Goal: Task Accomplishment & Management: Complete application form

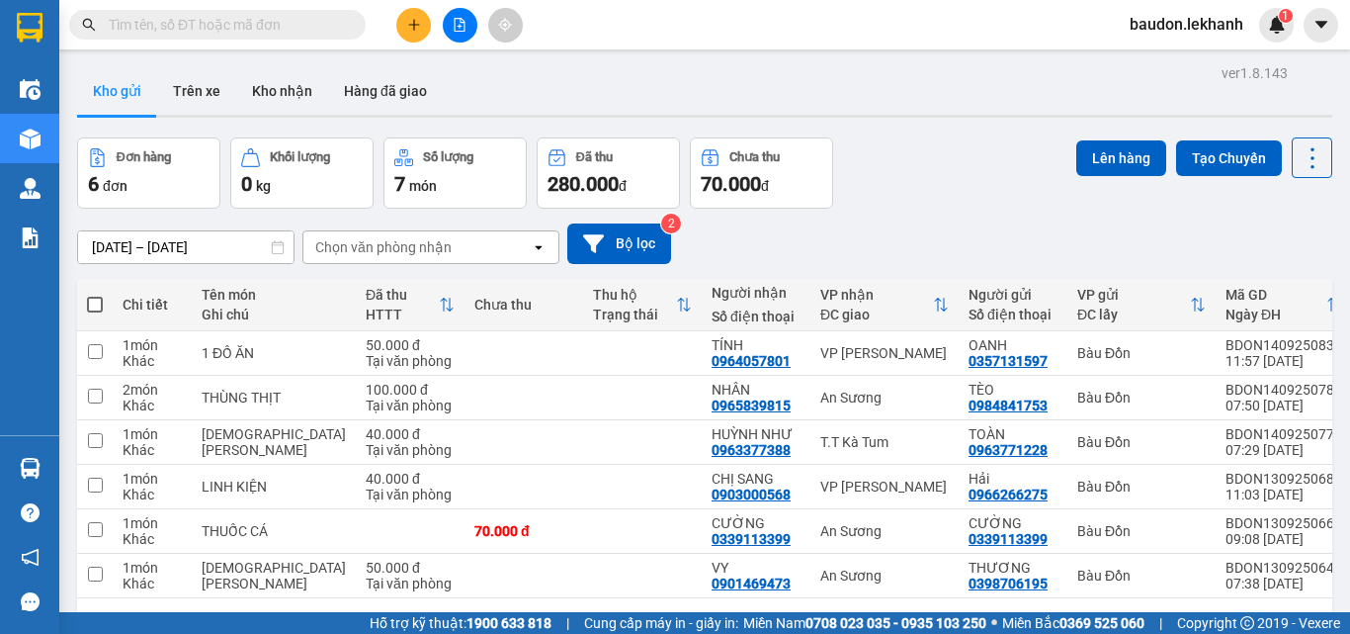
click at [281, 26] on input "text" at bounding box center [225, 25] width 233 height 22
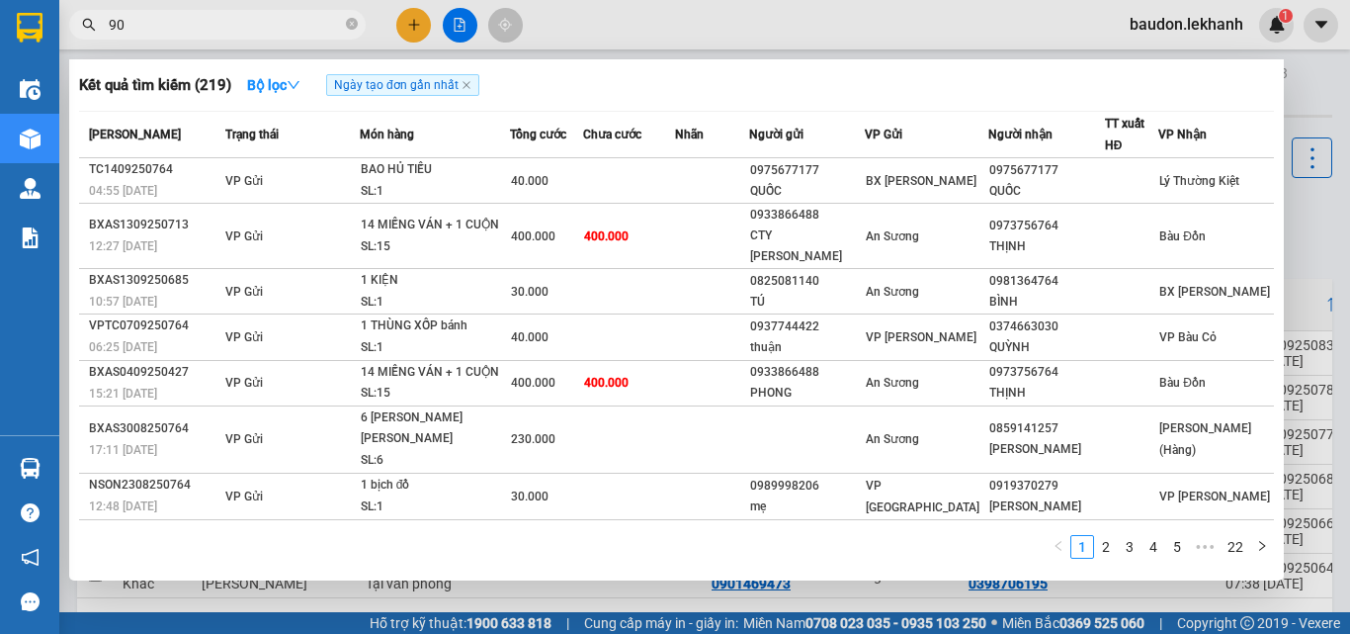
type input "901"
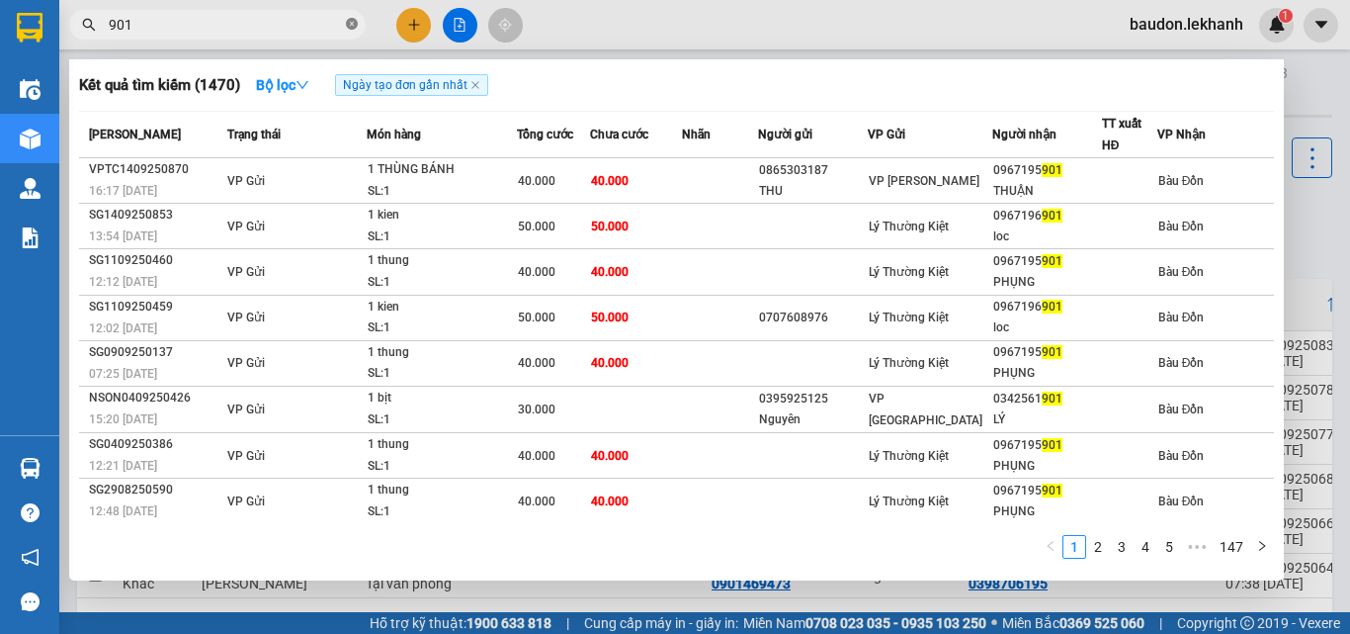
click at [350, 30] on icon "close-circle" at bounding box center [352, 24] width 12 height 12
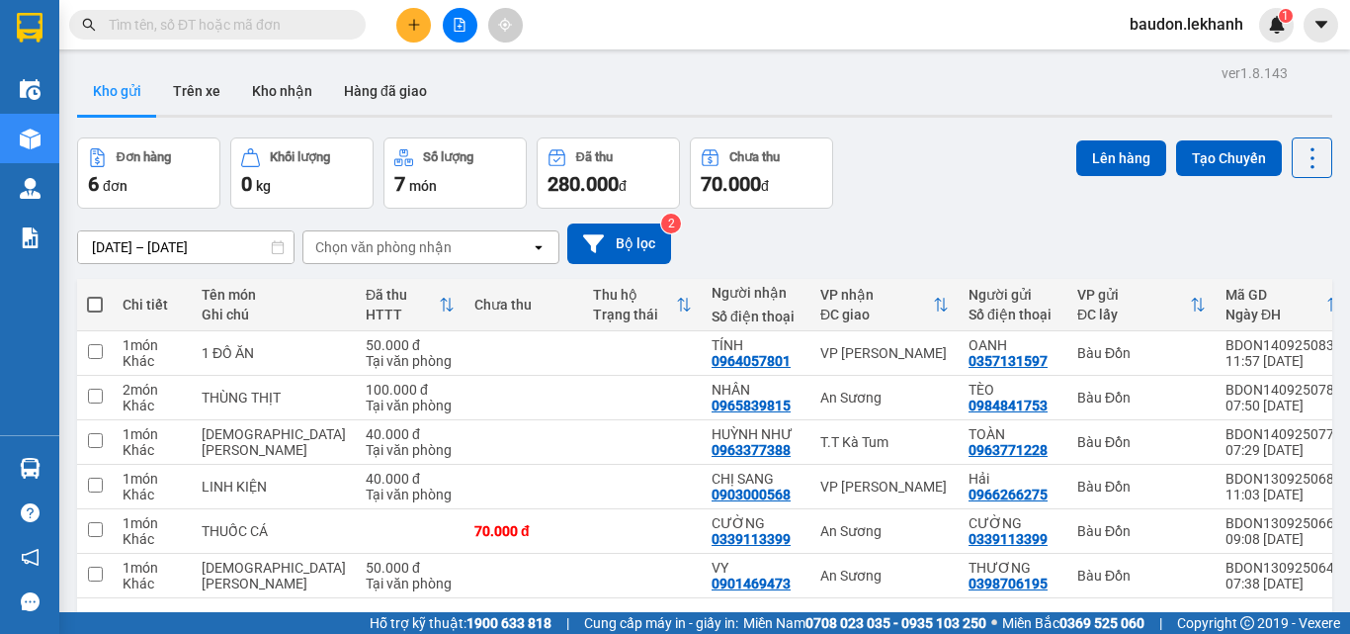
click at [203, 32] on input "text" at bounding box center [225, 25] width 233 height 22
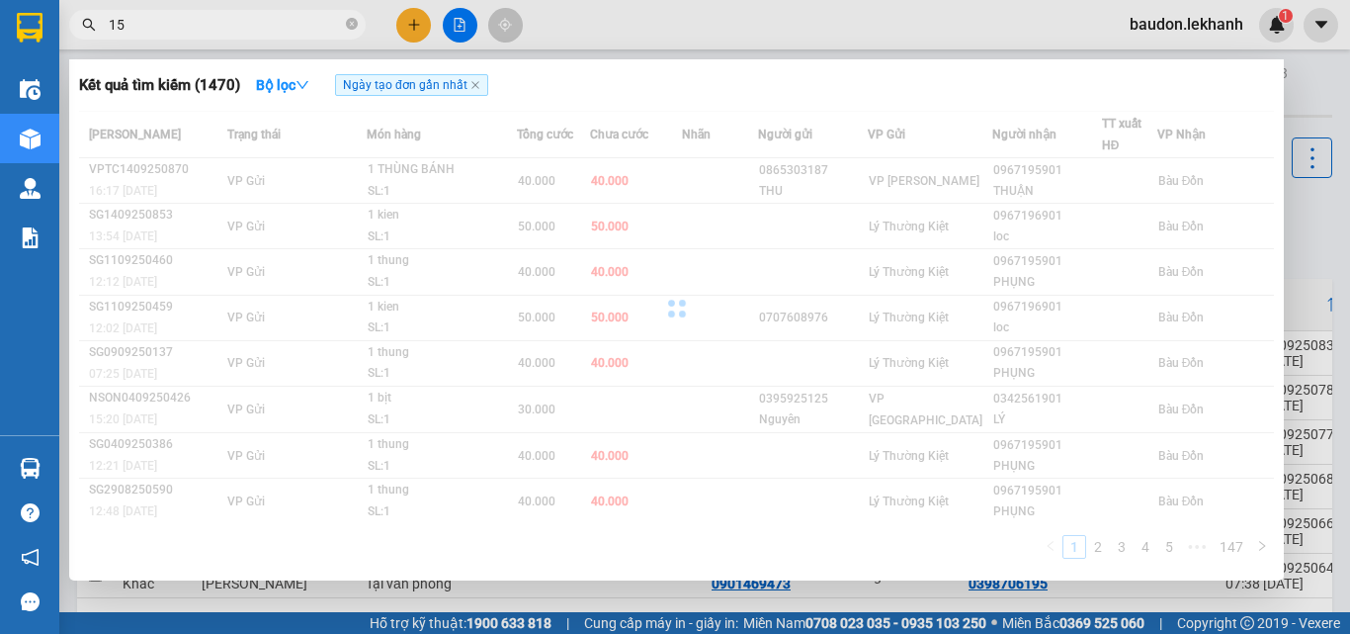
type input "1"
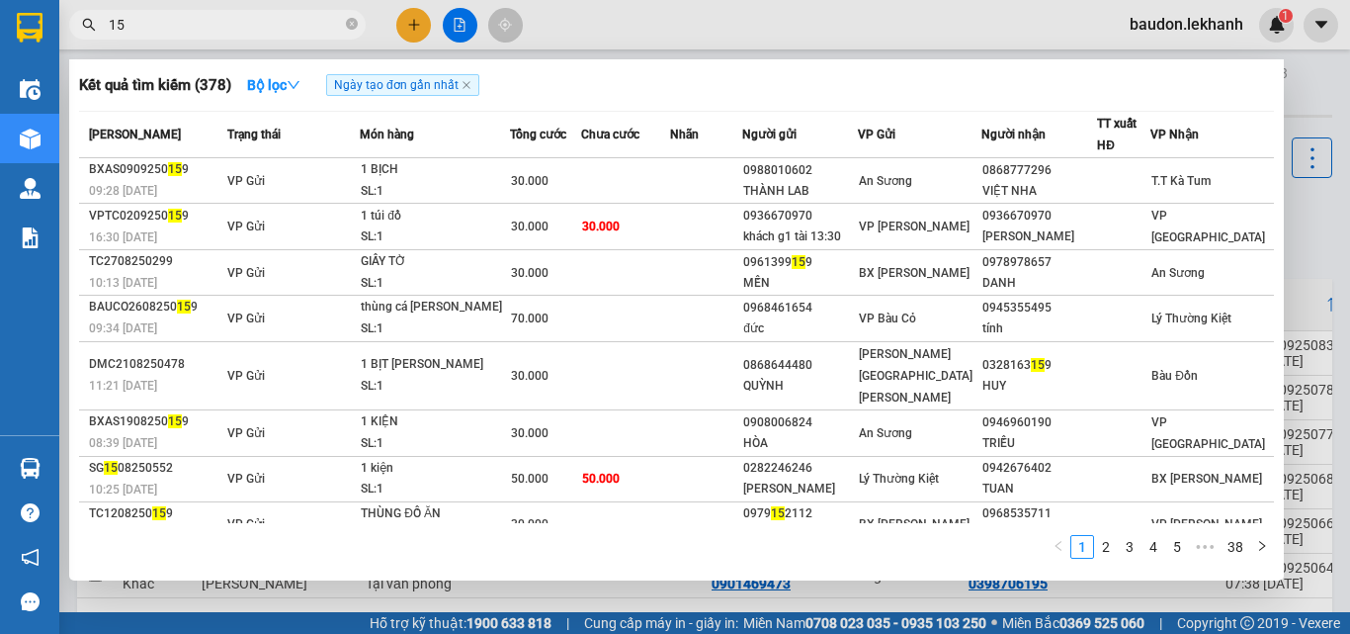
type input "1"
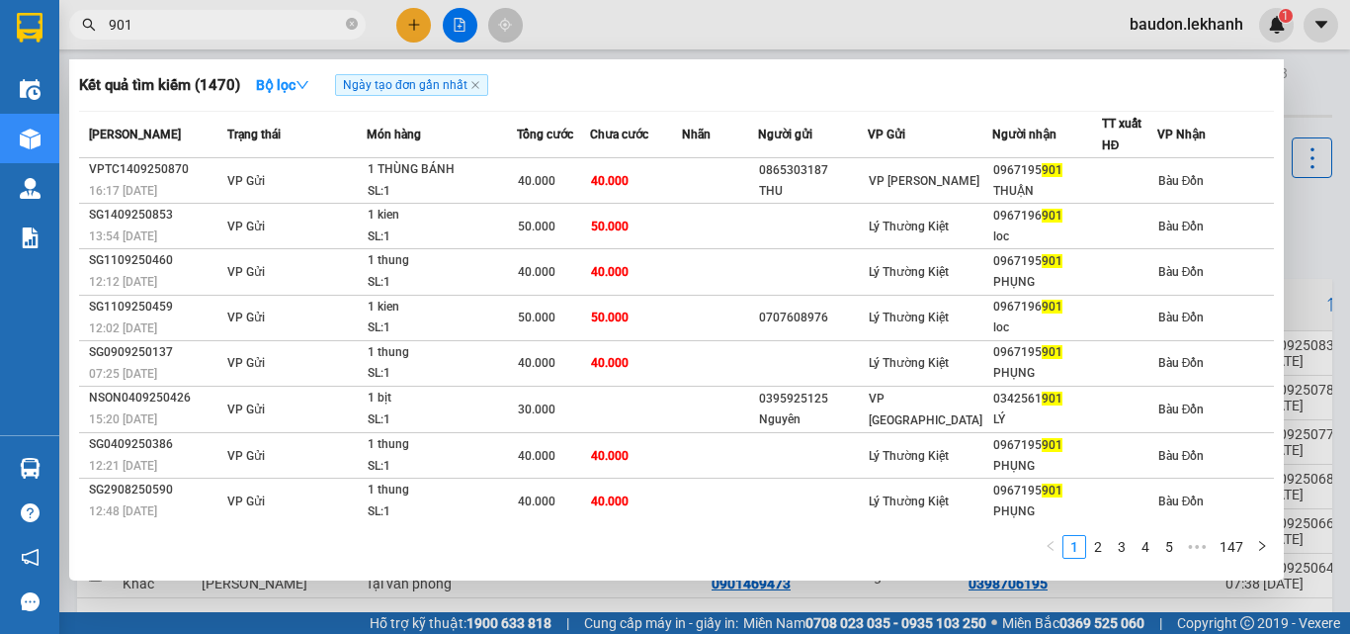
scroll to position [92, 0]
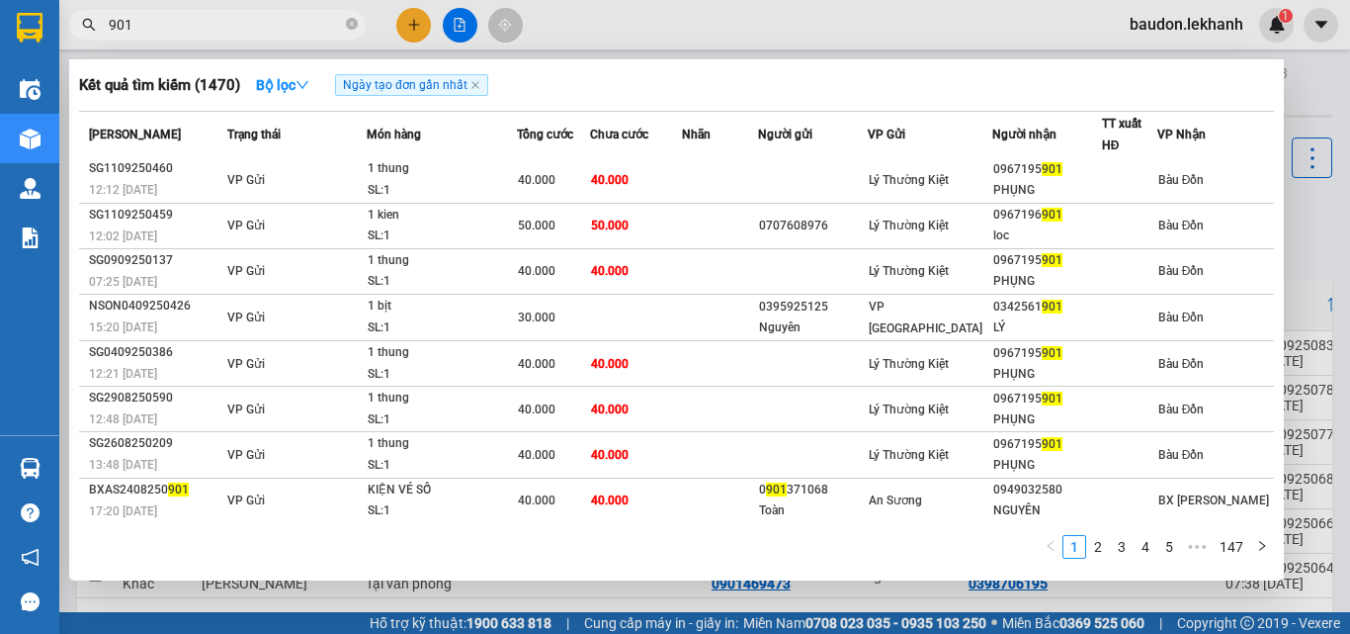
type input "901"
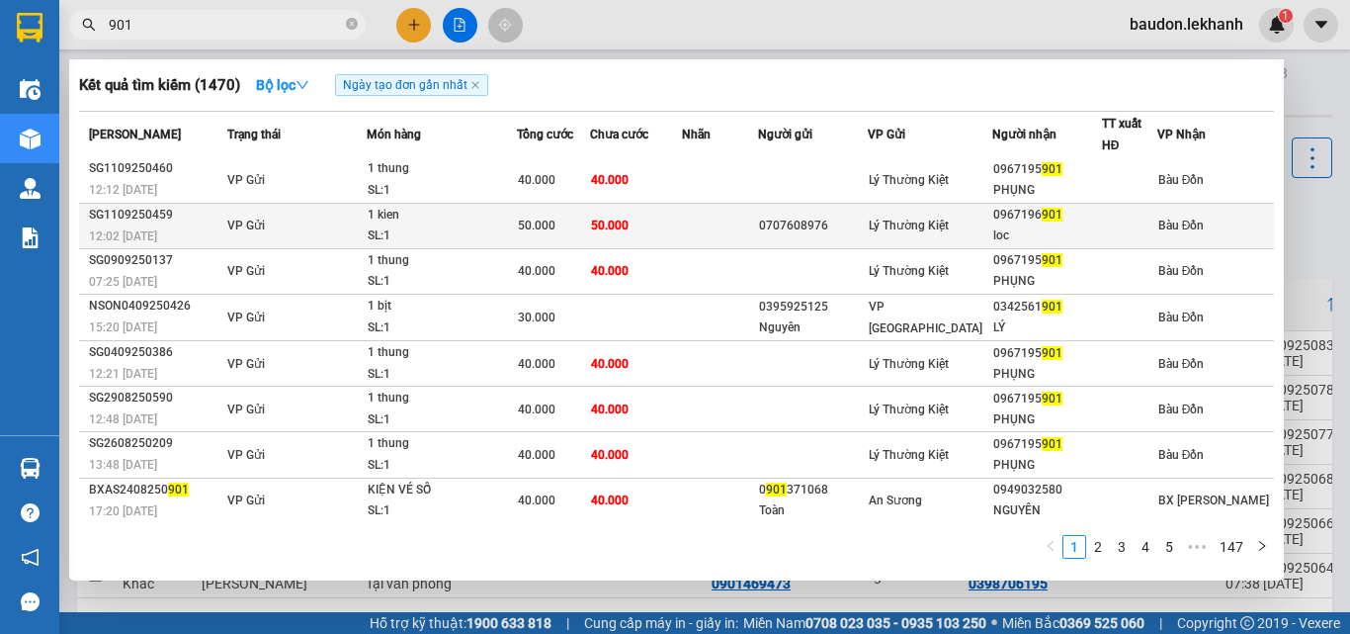
scroll to position [0, 0]
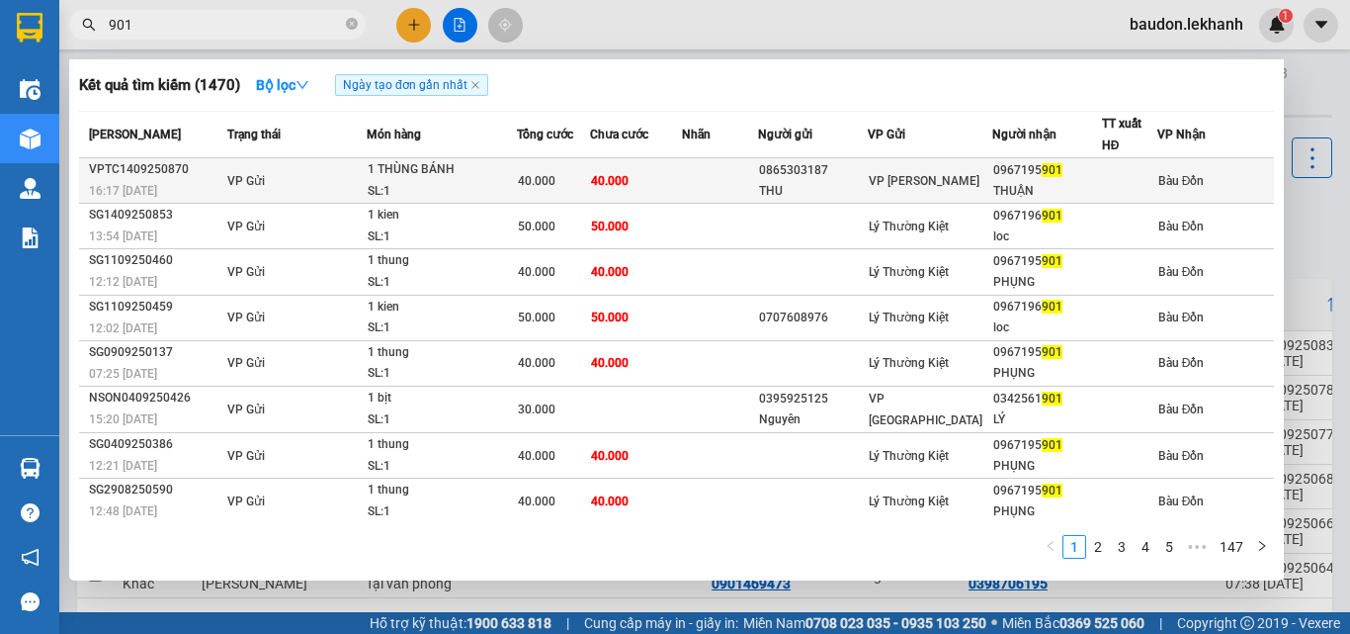
click at [1016, 183] on div "THUẬN" at bounding box center [1047, 191] width 108 height 21
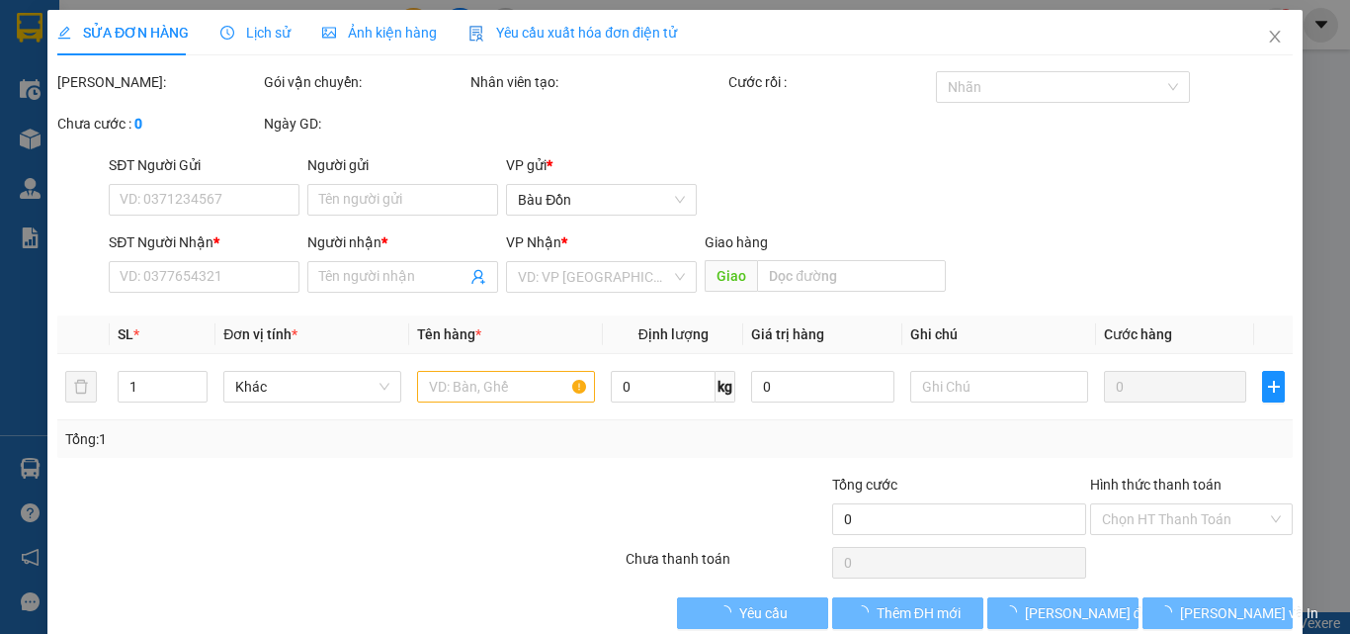
type input "0865303187"
type input "THU"
type input "0967195901"
type input "THUẬN"
type input "40.000"
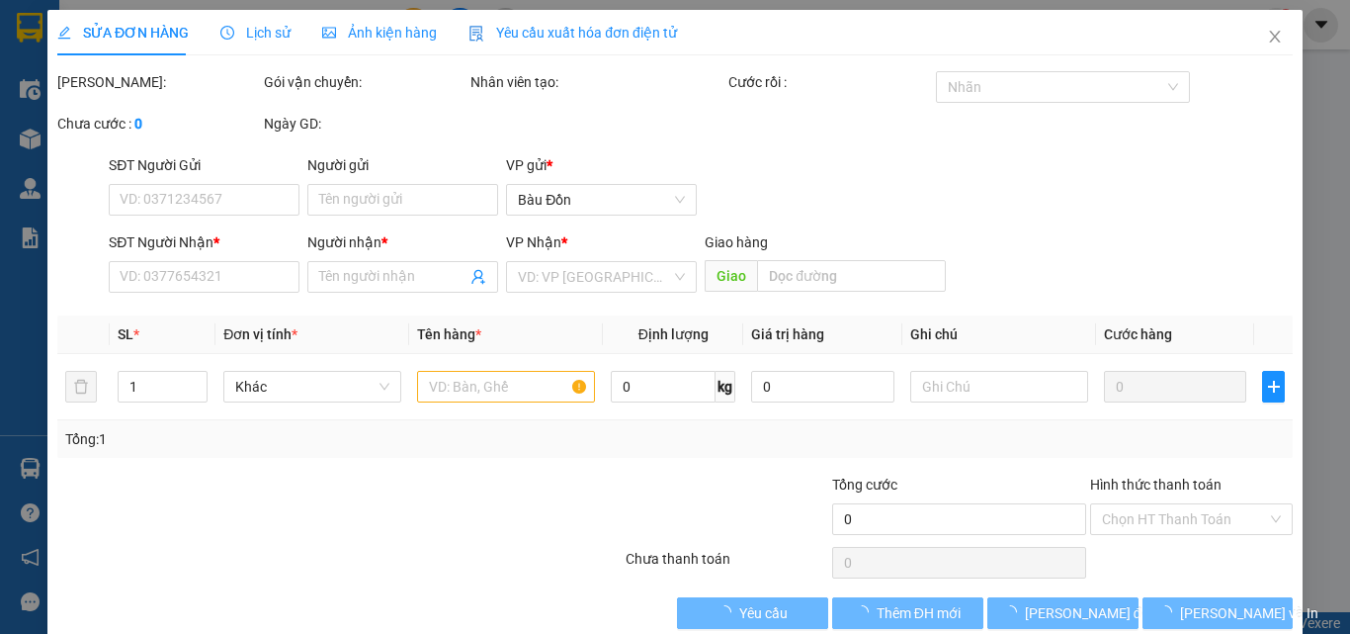
type input "40.000"
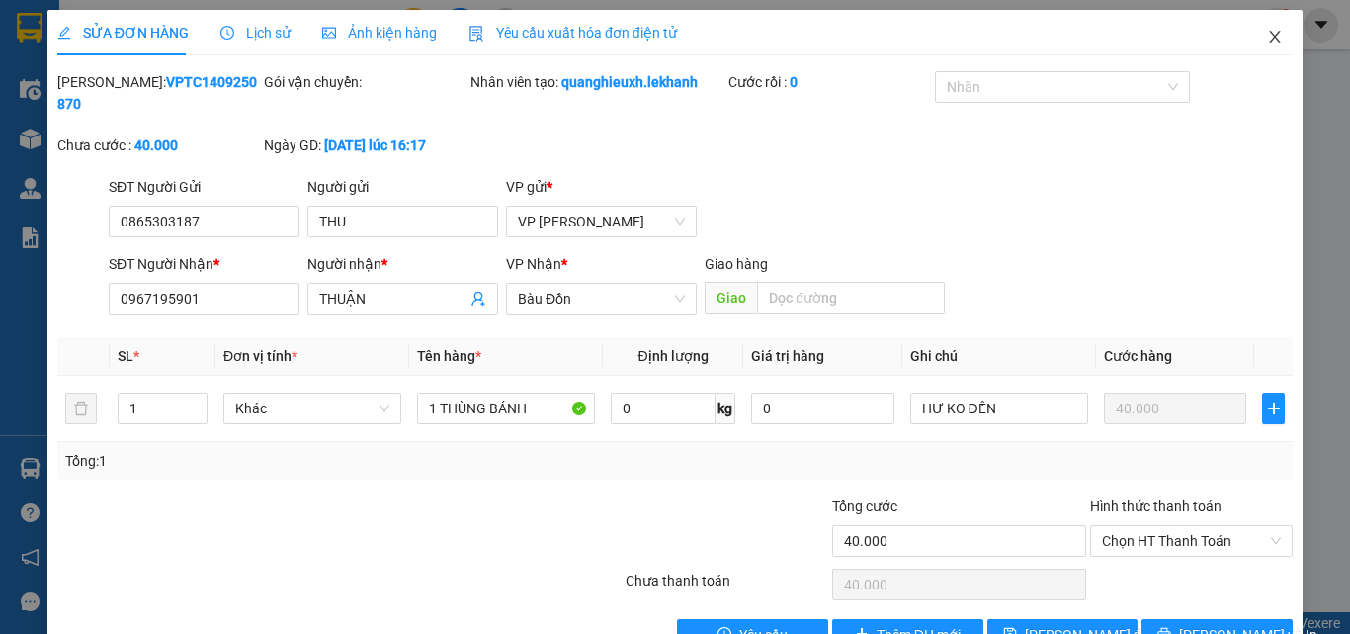
drag, startPoint x: 1248, startPoint y: 35, endPoint x: 661, endPoint y: 2, distance: 588.1
click at [1247, 34] on span "Close" at bounding box center [1274, 37] width 55 height 55
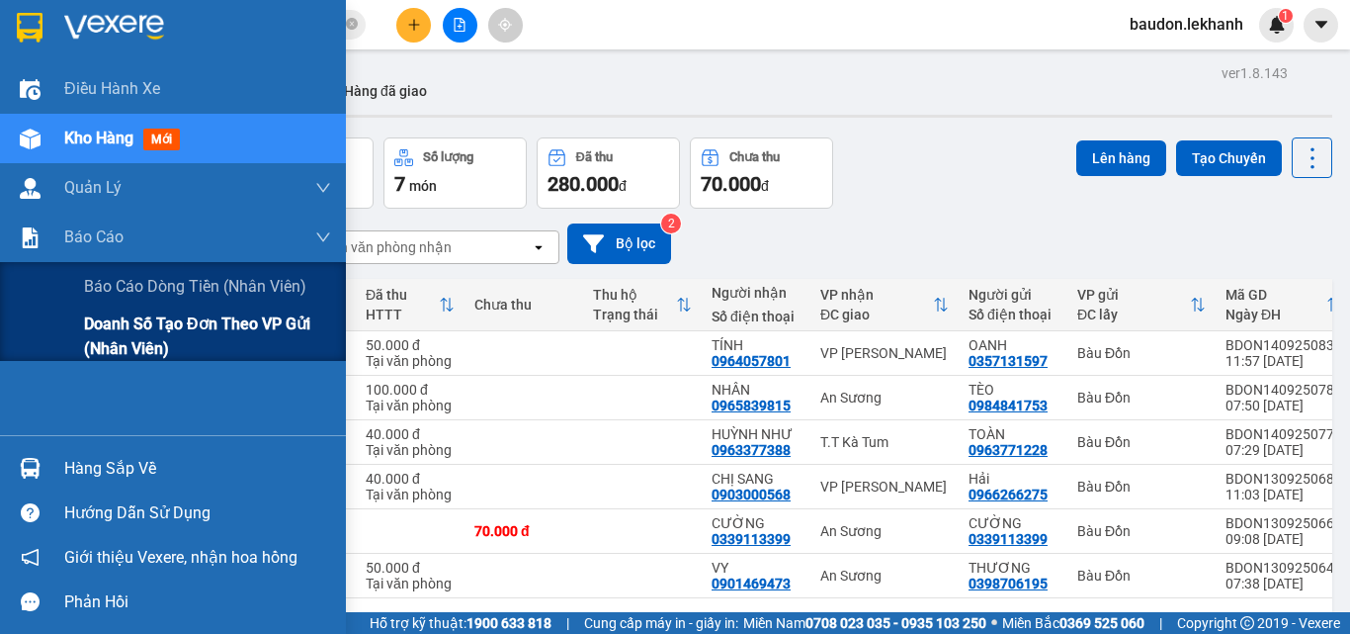
click at [132, 347] on span "Doanh số tạo đơn theo VP gửi (nhân viên)" at bounding box center [207, 335] width 247 height 49
